Goal: Information Seeking & Learning: Learn about a topic

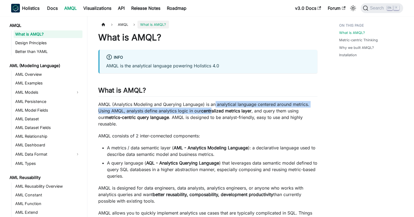
drag, startPoint x: 215, startPoint y: 102, endPoint x: 212, endPoint y: 110, distance: 8.3
click at [212, 110] on p "AMQL (Analytics Modeling and Querying Language) is an analytical language cente…" at bounding box center [207, 114] width 219 height 26
click at [212, 110] on strong "centralized metrics layer" at bounding box center [226, 110] width 50 height 5
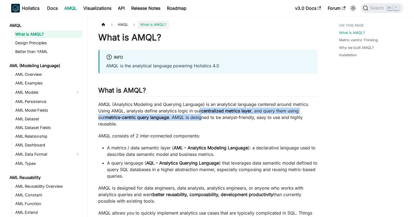
drag, startPoint x: 198, startPoint y: 111, endPoint x: 194, endPoint y: 116, distance: 6.5
click at [194, 116] on p "AMQL (Analytics Modeling and Querying Language) is an analytical language cente…" at bounding box center [207, 114] width 219 height 26
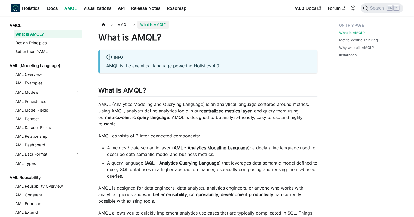
scroll to position [82, 0]
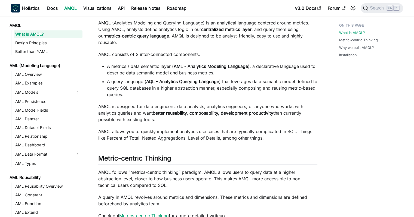
drag, startPoint x: 149, startPoint y: 89, endPoint x: 173, endPoint y: 114, distance: 34.6
click at [173, 114] on div "What is AMQL? info AMQL is the analytical language powering Holistics 4.0 What …" at bounding box center [207, 163] width 219 height 425
click at [173, 114] on p "AMQL is designed for data engineers, data analysts, analytics engineers, or any…" at bounding box center [207, 113] width 219 height 20
drag, startPoint x: 180, startPoint y: 113, endPoint x: 179, endPoint y: 97, distance: 16.6
click at [179, 97] on div "What is AMQL? info AMQL is the analytical language powering Holistics 4.0 What …" at bounding box center [207, 163] width 219 height 425
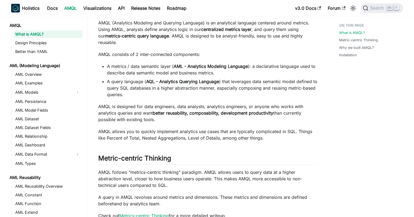
click at [179, 97] on div "What is AMQL? info AMQL is the analytical language powering Holistics 4.0 What …" at bounding box center [207, 163] width 219 height 425
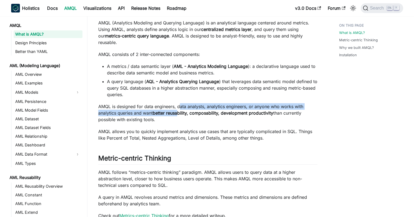
drag, startPoint x: 179, startPoint y: 98, endPoint x: 177, endPoint y: 110, distance: 12.4
click at [177, 110] on div "What is AMQL? info AMQL is the analytical language powering Holistics 4.0 What …" at bounding box center [207, 163] width 219 height 425
click at [177, 110] on p "AMQL is designed for data engineers, data analysts, analytics engineers, or any…" at bounding box center [207, 113] width 219 height 20
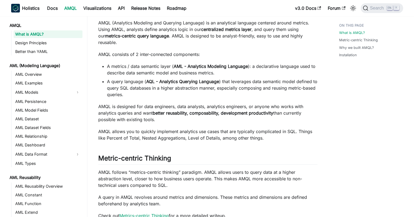
drag, startPoint x: 191, startPoint y: 113, endPoint x: 261, endPoint y: 129, distance: 71.1
click at [260, 129] on div "What is AMQL? info AMQL is the analytical language powering Holistics 4.0 What …" at bounding box center [207, 163] width 219 height 425
click at [261, 129] on p "AMQL allows you to quickly implement analytics use cases that are typically com…" at bounding box center [207, 134] width 219 height 13
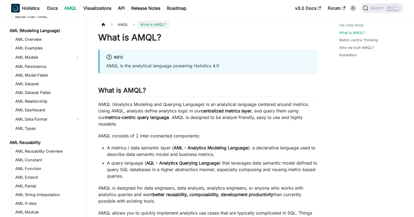
scroll to position [0, 0]
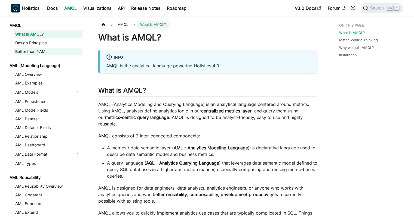
click at [47, 50] on link "Better than YAML" at bounding box center [48, 52] width 69 height 8
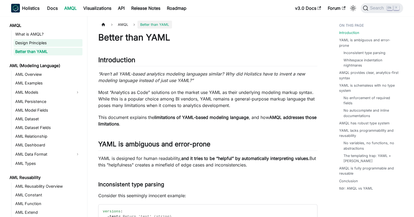
click at [46, 46] on link "Design Principles" at bounding box center [48, 43] width 69 height 8
